Goal: Find contact information: Find contact information

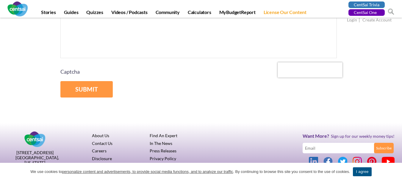
scroll to position [214, 0]
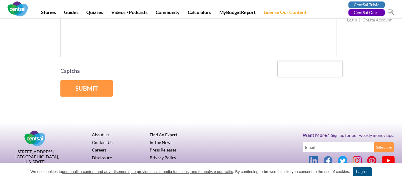
click at [359, 174] on link "I agree" at bounding box center [362, 171] width 18 height 9
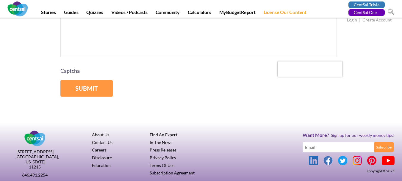
click at [97, 144] on link "Contact Us" at bounding box center [102, 142] width 21 height 5
